Goal: Transaction & Acquisition: Download file/media

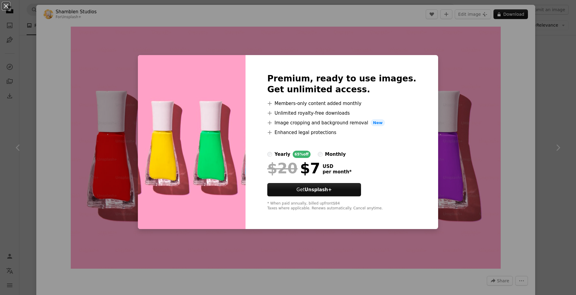
scroll to position [5303, 0]
click at [500, 56] on div "An X shape Premium, ready to use images. Get unlimited access. A plus sign Memb…" at bounding box center [288, 147] width 576 height 295
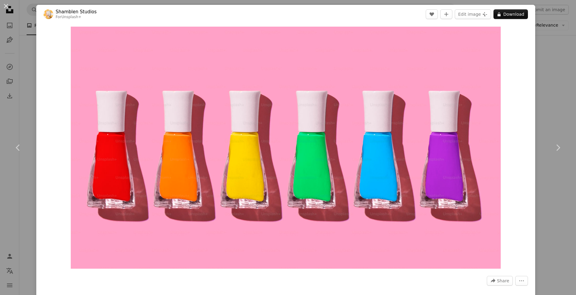
click at [549, 53] on div "An X shape Chevron left Chevron right [PERSON_NAME] Studios For Unsplash+ A hea…" at bounding box center [288, 147] width 576 height 295
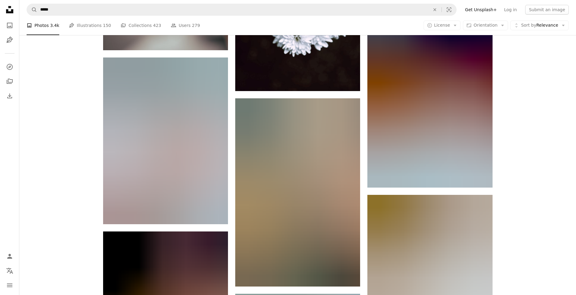
scroll to position [9565, 0]
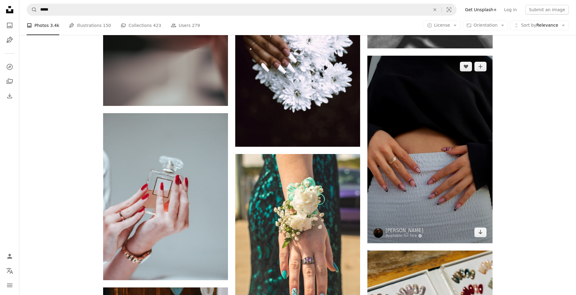
click at [452, 84] on img at bounding box center [429, 149] width 125 height 187
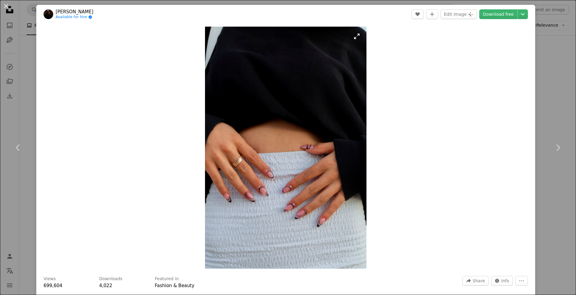
click at [271, 169] on img "Zoom in on this image" at bounding box center [285, 148] width 161 height 242
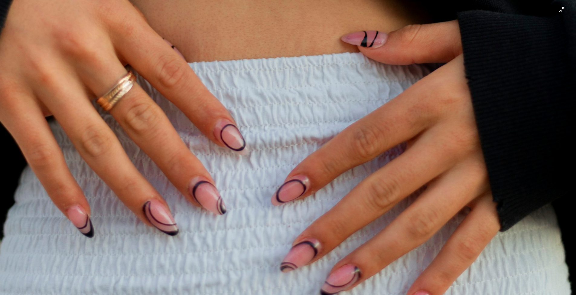
scroll to position [444, 0]
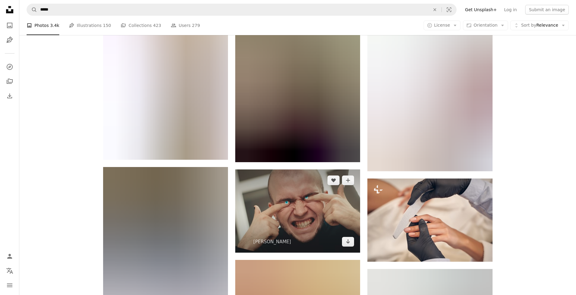
scroll to position [13408, 0]
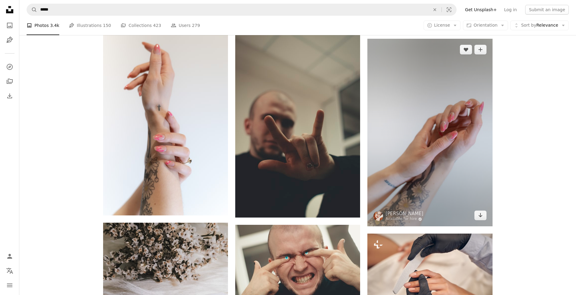
click at [444, 105] on img at bounding box center [429, 132] width 125 height 187
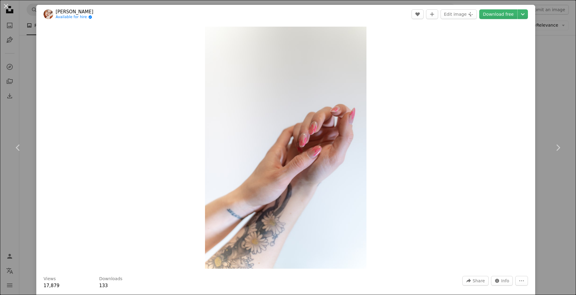
click at [294, 145] on img "Zoom in on this image" at bounding box center [285, 148] width 161 height 242
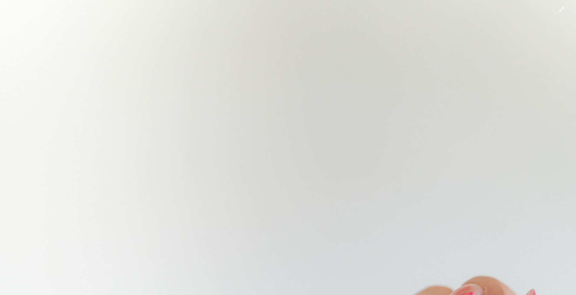
scroll to position [282, 0]
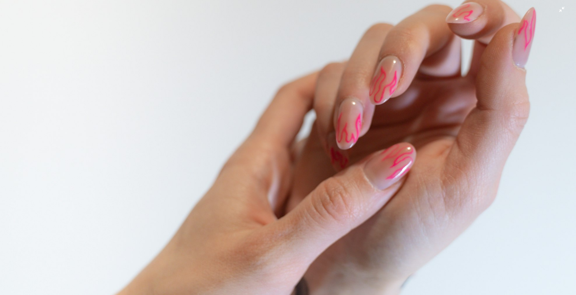
click at [423, 145] on img "Zoom out on this image" at bounding box center [288, 150] width 577 height 865
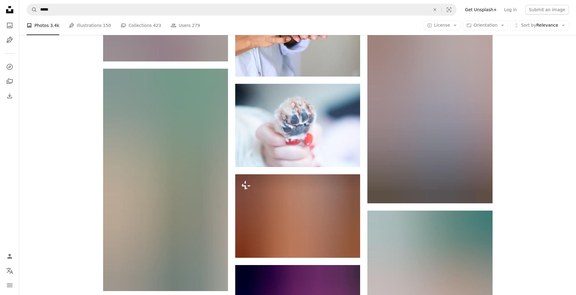
scroll to position [17125, 0]
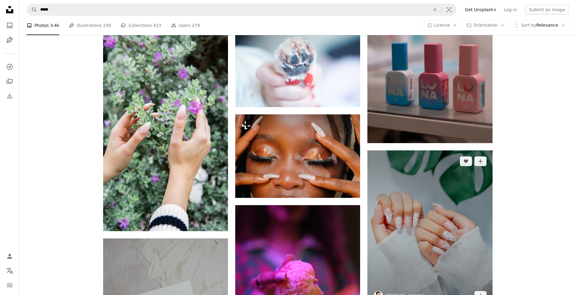
click at [435, 182] on img at bounding box center [429, 228] width 125 height 156
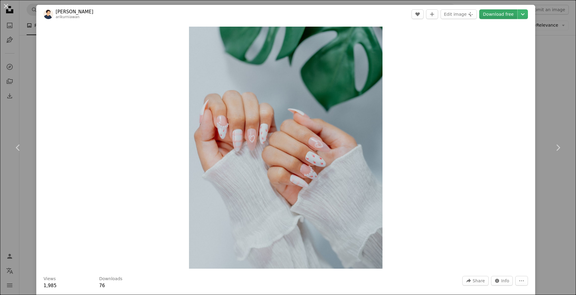
click at [497, 12] on link "Download free" at bounding box center [498, 14] width 38 height 10
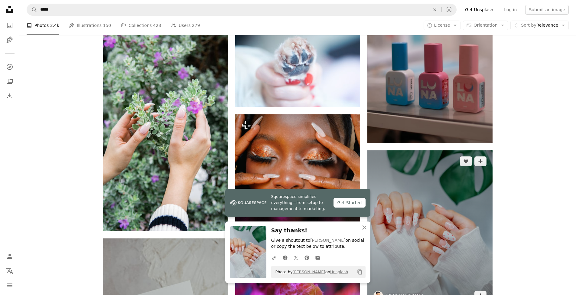
click at [404, 194] on img at bounding box center [429, 228] width 125 height 156
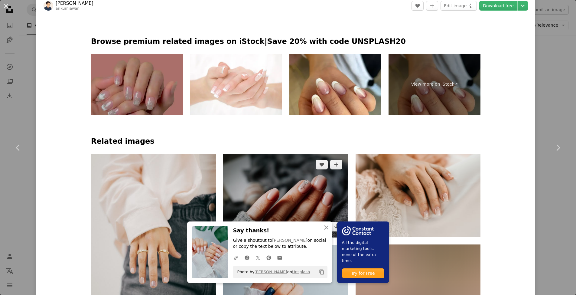
scroll to position [336, 0]
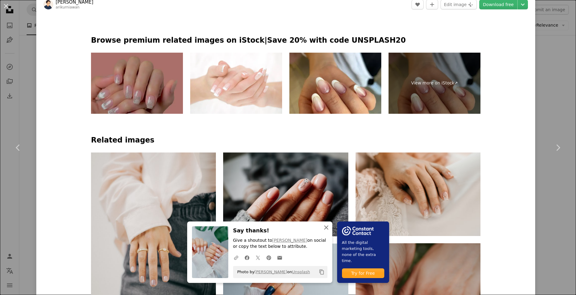
click at [327, 227] on icon "An X shape" at bounding box center [326, 227] width 7 height 7
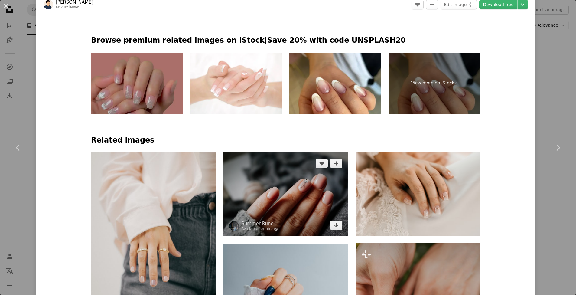
scroll to position [453, 0]
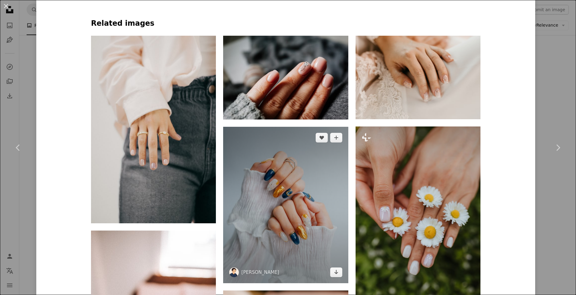
click at [301, 173] on img at bounding box center [285, 205] width 125 height 156
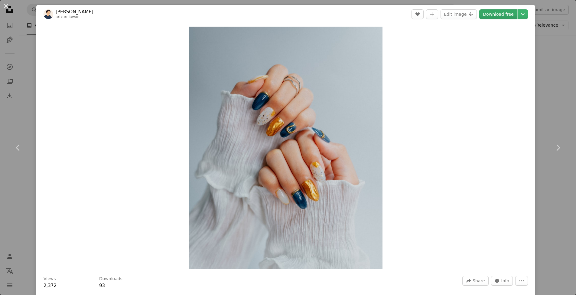
click at [494, 14] on link "Download free" at bounding box center [498, 14] width 38 height 10
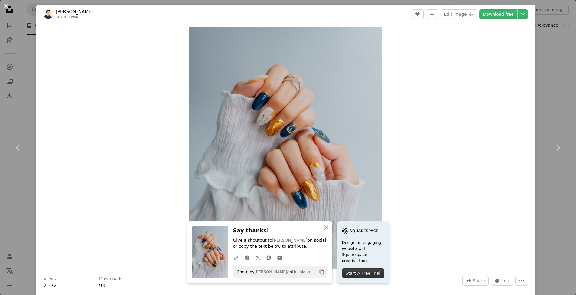
scroll to position [129, 0]
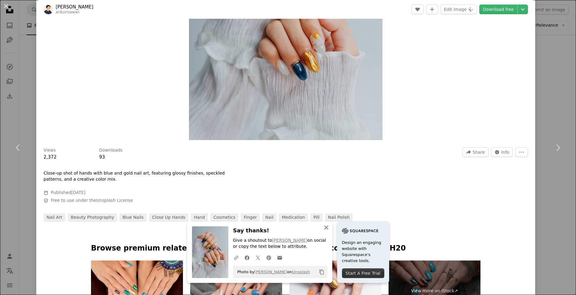
click at [325, 229] on icon "An X shape" at bounding box center [326, 227] width 7 height 7
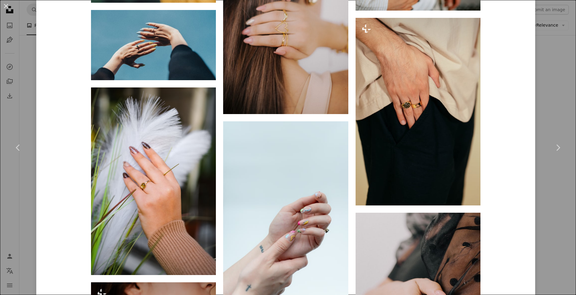
scroll to position [1160, 0]
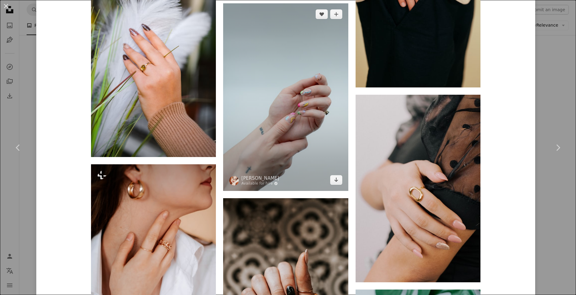
click at [285, 126] on img at bounding box center [285, 96] width 125 height 187
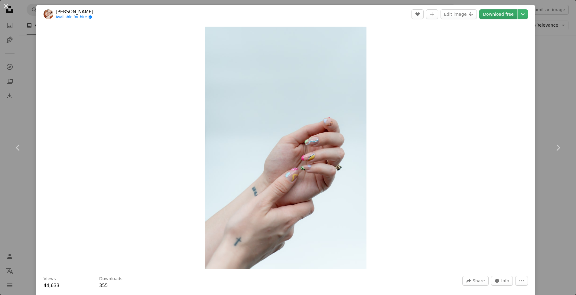
drag, startPoint x: 501, startPoint y: 13, endPoint x: 502, endPoint y: 18, distance: 5.2
click at [501, 13] on link "Download free" at bounding box center [498, 14] width 38 height 10
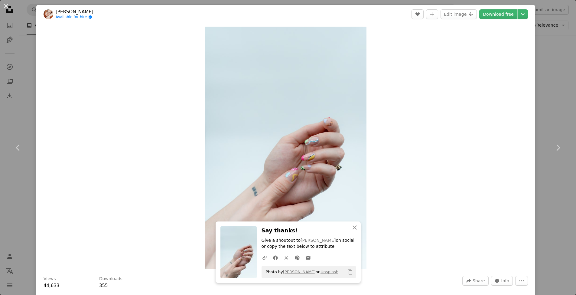
scroll to position [304, 0]
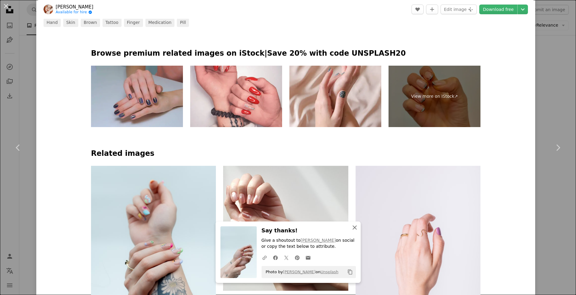
click at [354, 228] on icon "An X shape" at bounding box center [354, 227] width 7 height 7
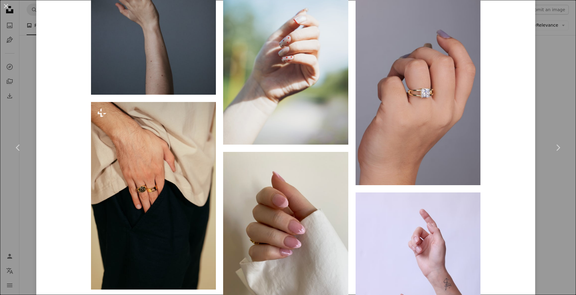
scroll to position [5231, 0]
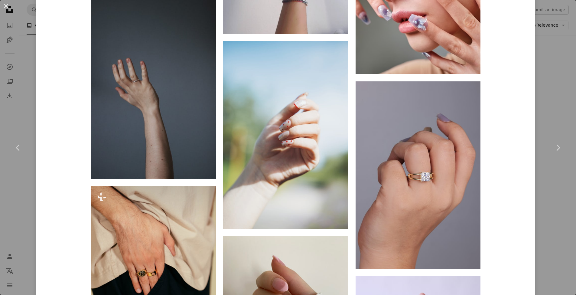
drag, startPoint x: 555, startPoint y: 83, endPoint x: 545, endPoint y: 82, distance: 10.1
click at [555, 83] on div "An X shape Chevron left Chevron right [PERSON_NAME] Available for hire A checkm…" at bounding box center [288, 147] width 576 height 295
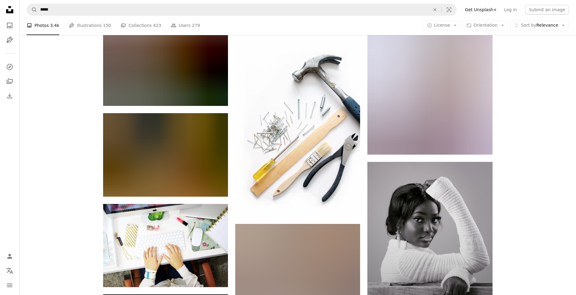
scroll to position [40048, 0]
